Goal: Use online tool/utility: Utilize a website feature to perform a specific function

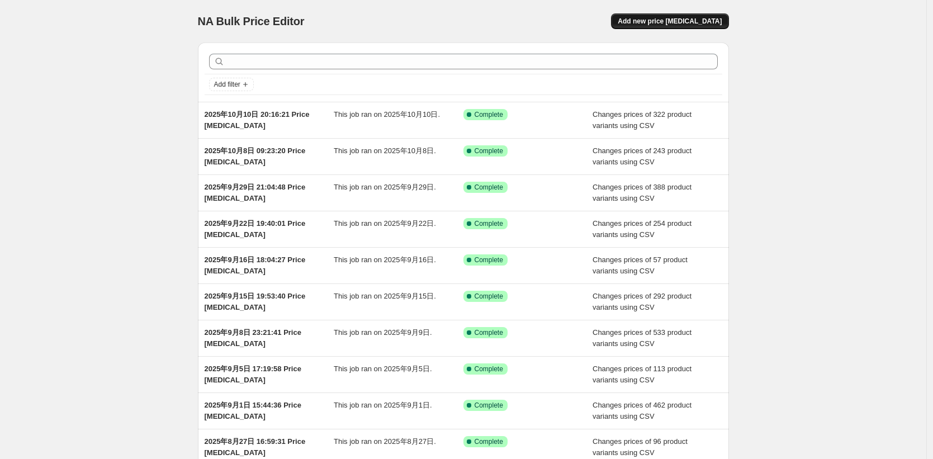
click at [675, 23] on span "Add new price [MEDICAL_DATA]" at bounding box center [670, 21] width 104 height 9
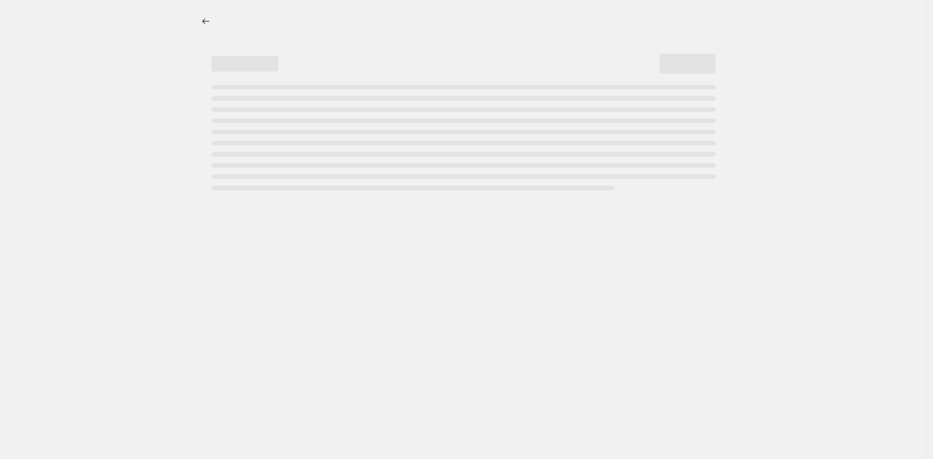
select select "percentage"
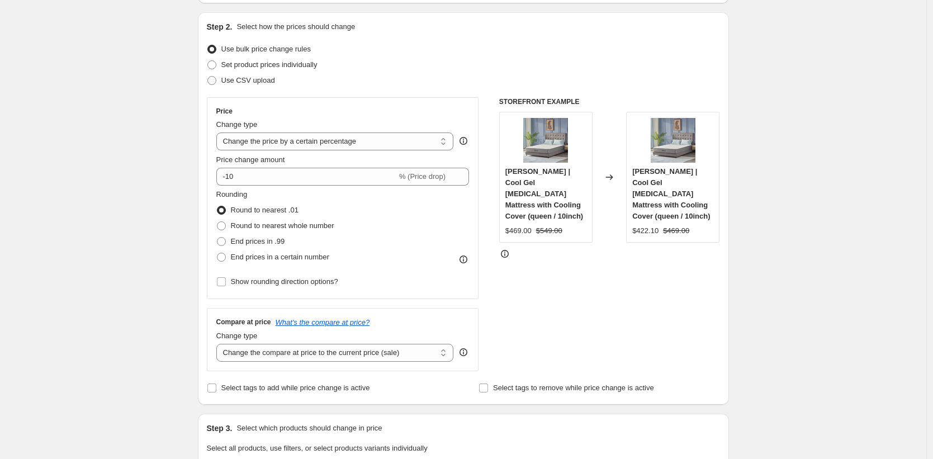
scroll to position [117, 0]
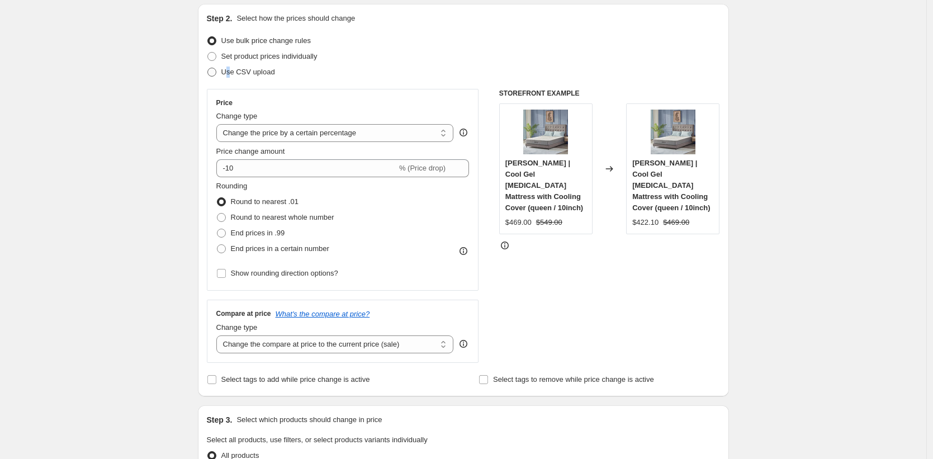
click at [231, 75] on span "Use CSV upload" at bounding box center [248, 72] width 54 height 8
click at [248, 70] on span "Use CSV upload" at bounding box center [248, 72] width 54 height 8
click at [208, 68] on input "Use CSV upload" at bounding box center [207, 68] width 1 height 1
radio input "true"
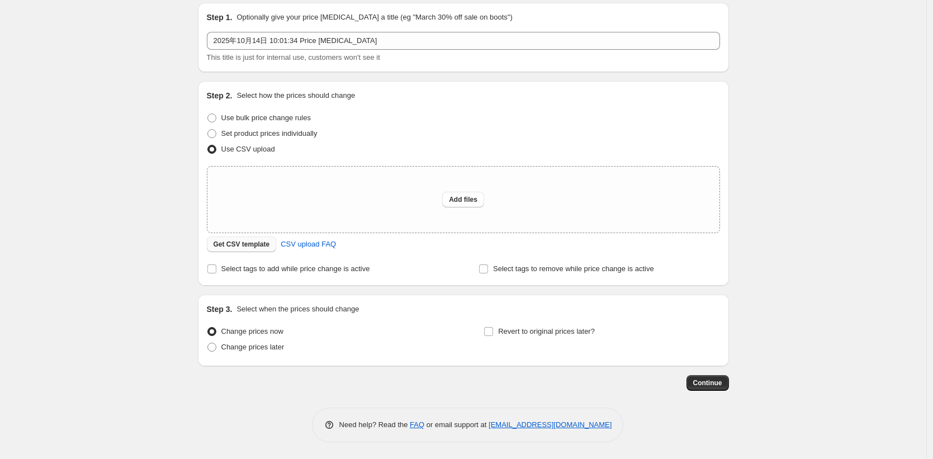
click at [253, 245] on span "Get CSV template" at bounding box center [242, 244] width 56 height 9
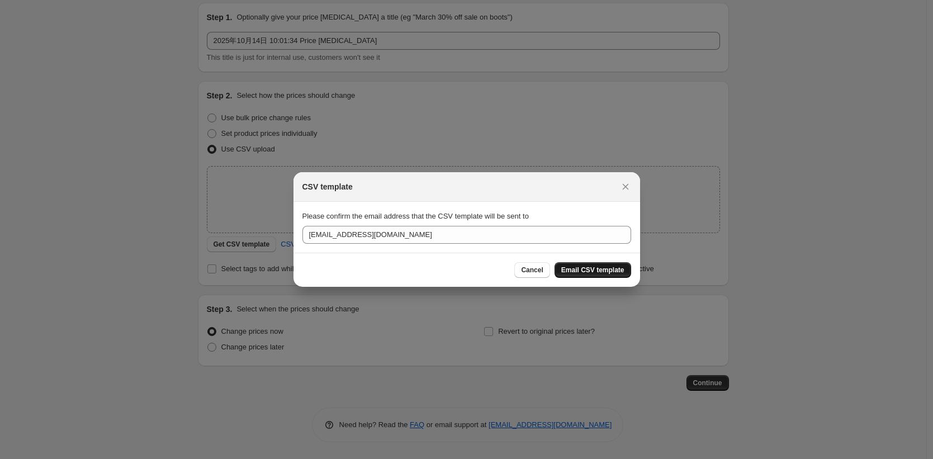
click at [610, 265] on button "Email CSV template" at bounding box center [592, 270] width 77 height 16
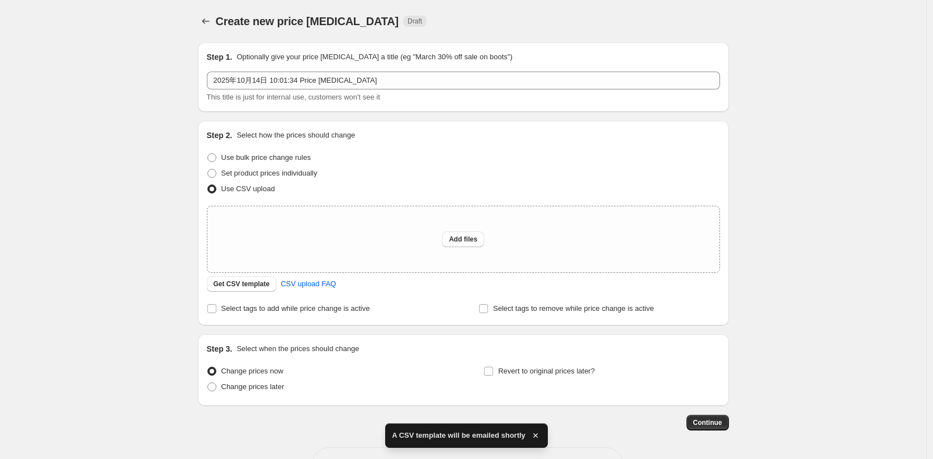
scroll to position [40, 0]
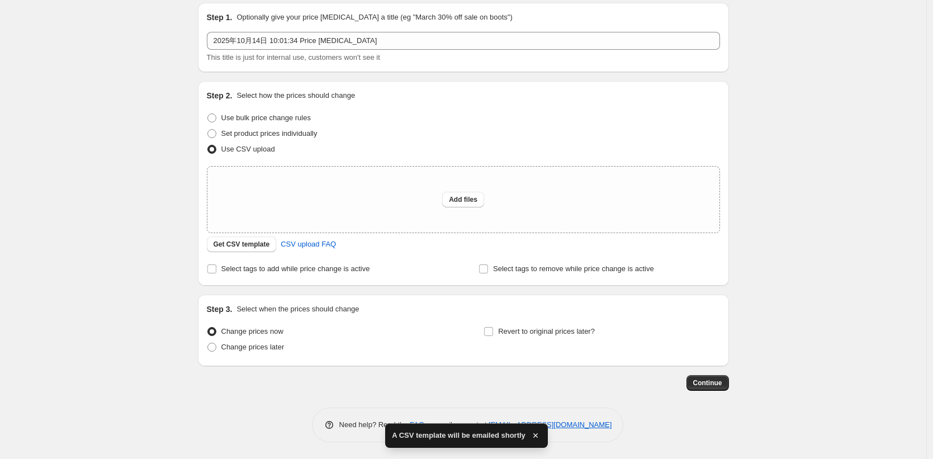
click at [852, 158] on div "Create new price [MEDICAL_DATA]. This page is ready Create new price [MEDICAL_D…" at bounding box center [463, 209] width 926 height 499
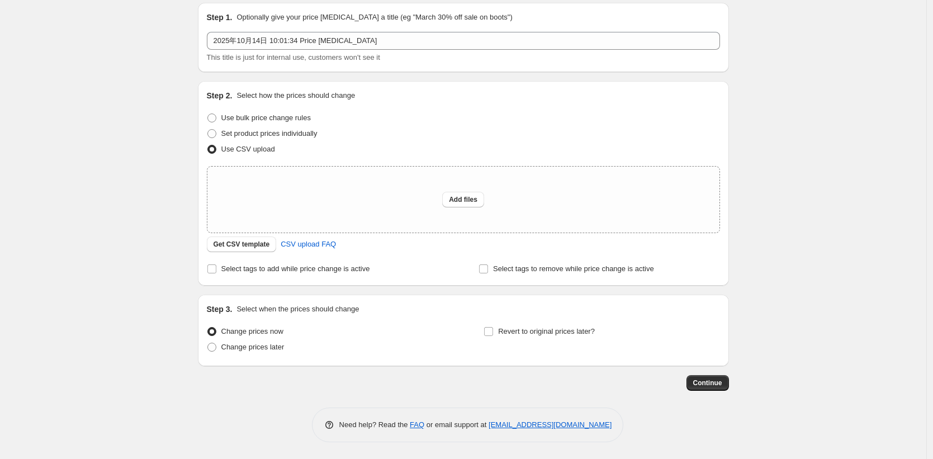
scroll to position [0, 0]
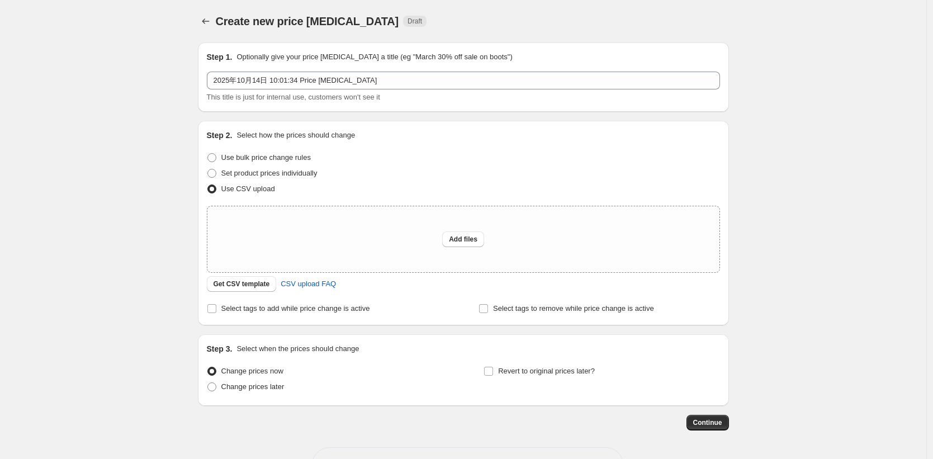
click at [51, 143] on div "Create new price [MEDICAL_DATA]. This page is ready Create new price [MEDICAL_D…" at bounding box center [463, 249] width 926 height 499
click at [448, 245] on button "Add files" at bounding box center [463, 239] width 42 height 16
type input "C:\fakepath\shopify-2025.10.14改价-亚马逊BD跟8012.csv"
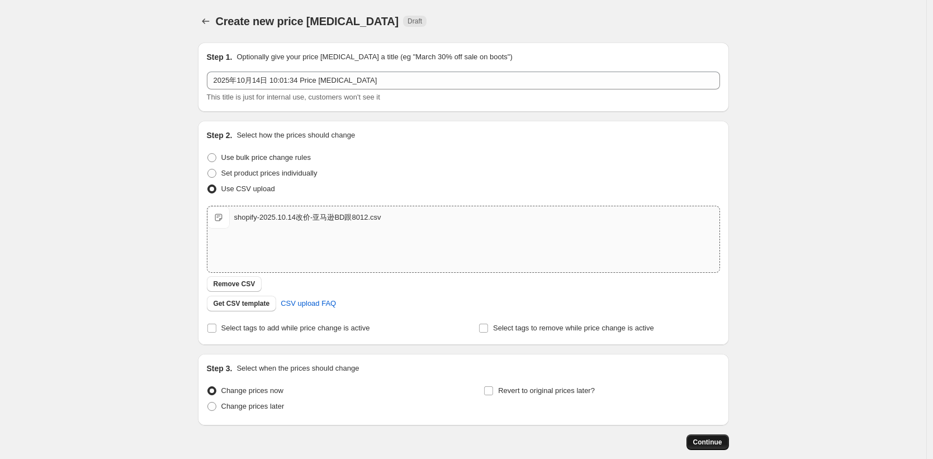
click at [712, 441] on span "Continue" at bounding box center [707, 442] width 29 height 9
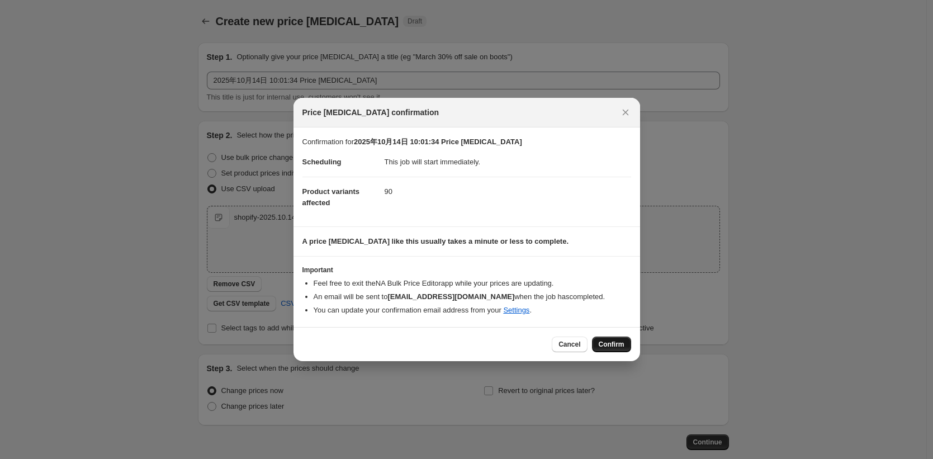
click at [625, 342] on button "Confirm" at bounding box center [611, 344] width 39 height 16
